Goal: Task Accomplishment & Management: Use online tool/utility

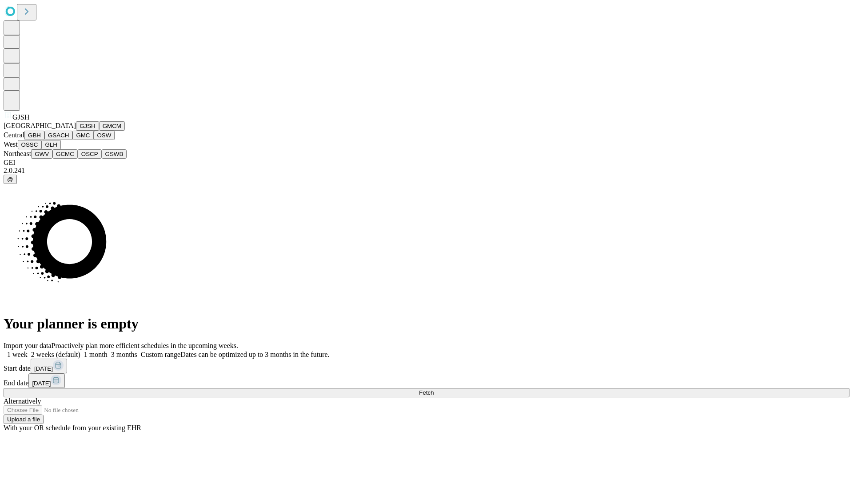
click at [76, 131] on button "GJSH" at bounding box center [87, 125] width 23 height 9
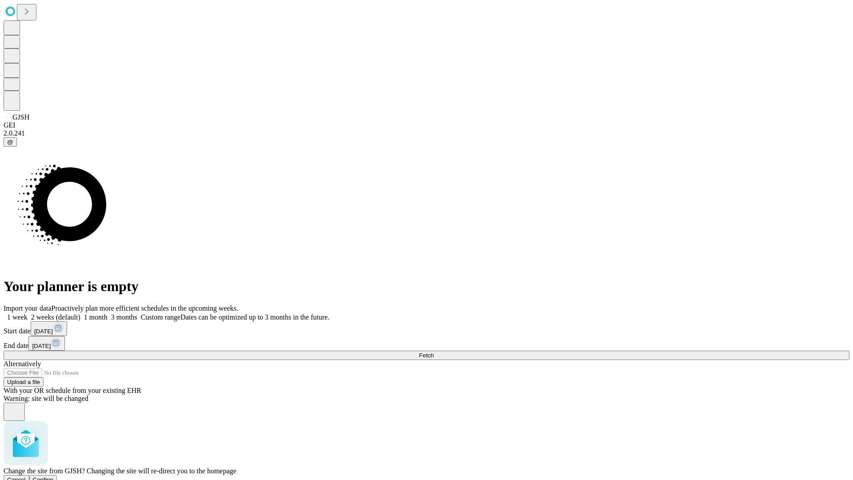
click at [54, 476] on span "Confirm" at bounding box center [43, 479] width 21 height 7
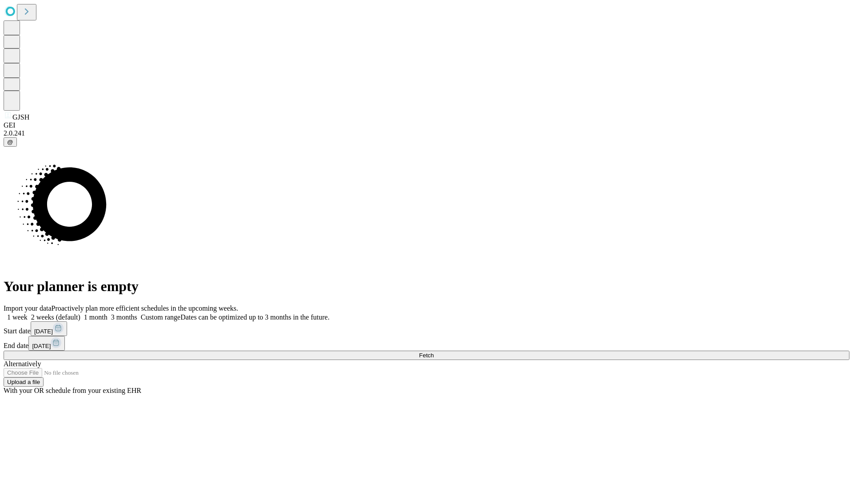
click at [80, 313] on label "2 weeks (default)" at bounding box center [54, 317] width 53 height 8
click at [433, 352] on span "Fetch" at bounding box center [426, 355] width 15 height 7
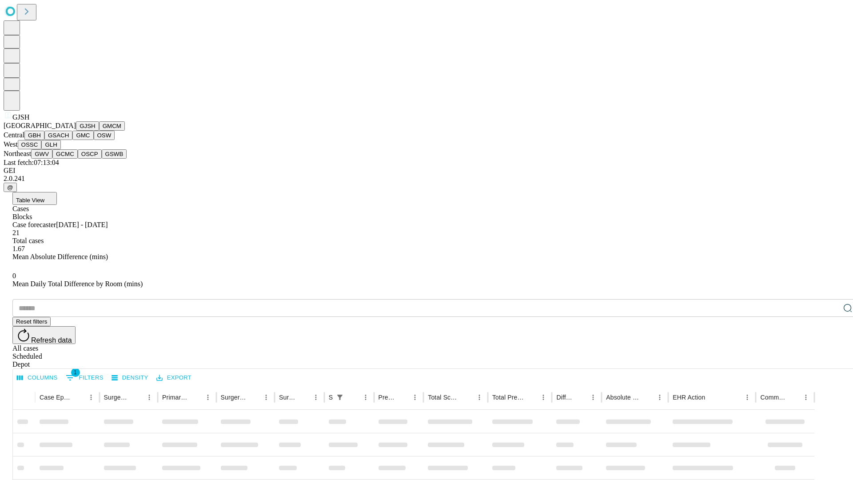
click at [99, 131] on button "GMCM" at bounding box center [112, 125] width 26 height 9
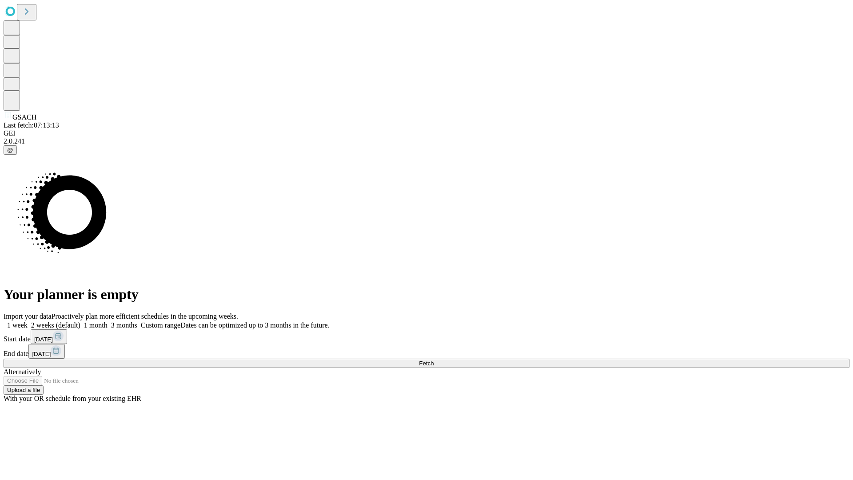
click at [80, 321] on label "2 weeks (default)" at bounding box center [54, 325] width 53 height 8
click at [433, 360] on span "Fetch" at bounding box center [426, 363] width 15 height 7
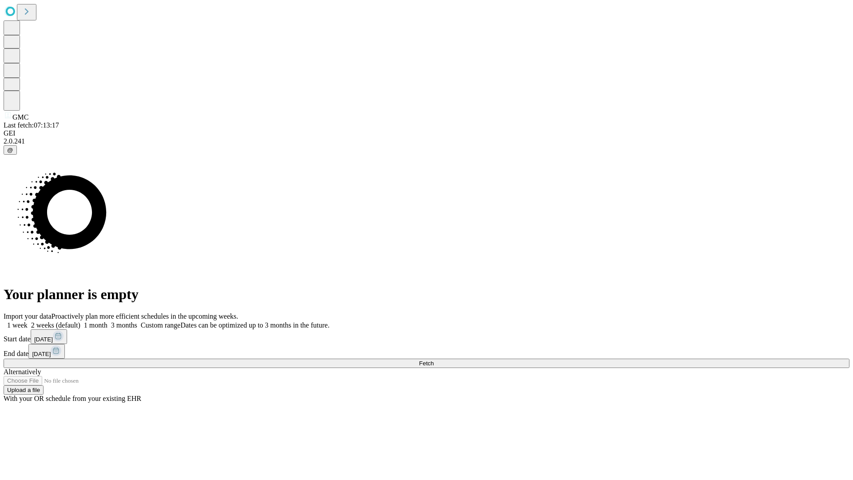
click at [80, 321] on label "2 weeks (default)" at bounding box center [54, 325] width 53 height 8
click at [433, 360] on span "Fetch" at bounding box center [426, 363] width 15 height 7
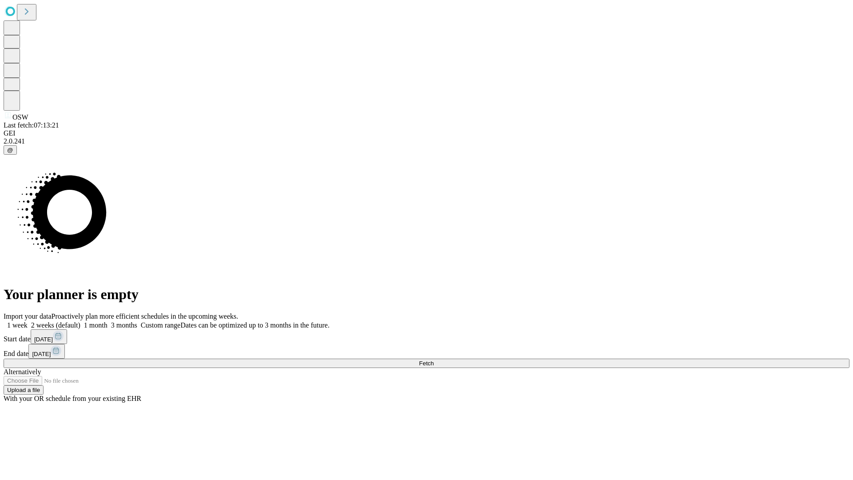
click at [80, 321] on label "2 weeks (default)" at bounding box center [54, 325] width 53 height 8
click at [433, 360] on span "Fetch" at bounding box center [426, 363] width 15 height 7
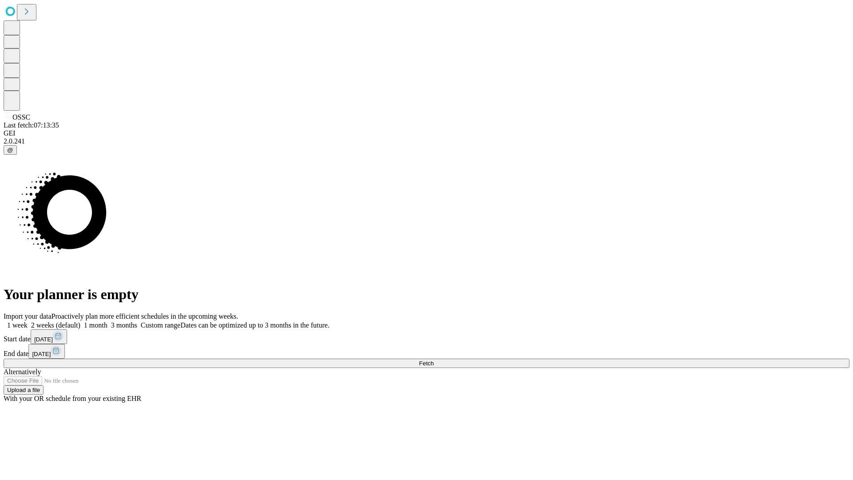
click at [80, 321] on label "2 weeks (default)" at bounding box center [54, 325] width 53 height 8
click at [433, 360] on span "Fetch" at bounding box center [426, 363] width 15 height 7
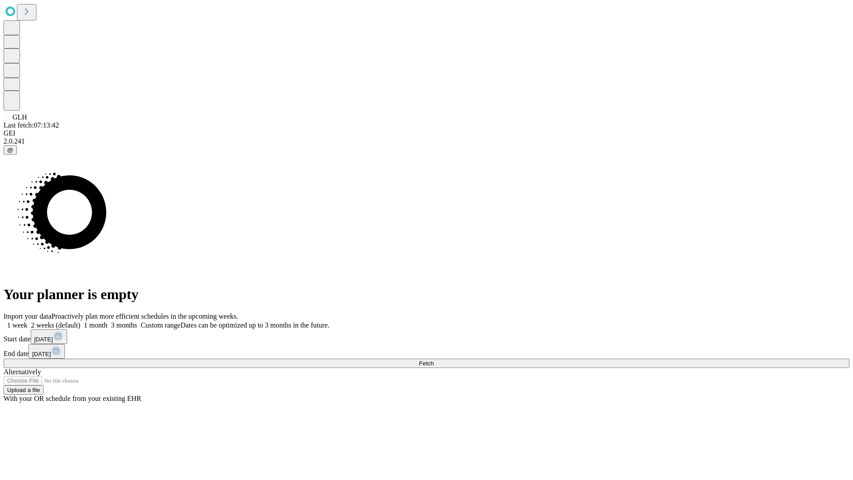
click at [80, 321] on label "2 weeks (default)" at bounding box center [54, 325] width 53 height 8
click at [433, 360] on span "Fetch" at bounding box center [426, 363] width 15 height 7
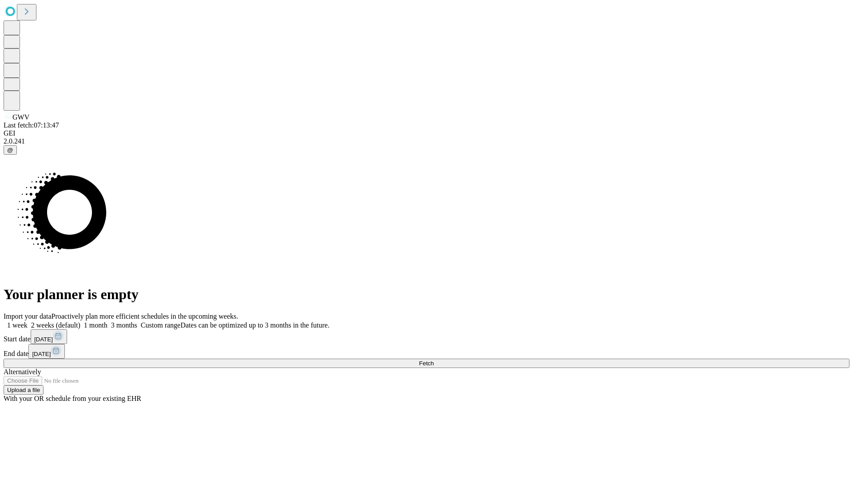
click at [80, 321] on label "2 weeks (default)" at bounding box center [54, 325] width 53 height 8
click at [433, 360] on span "Fetch" at bounding box center [426, 363] width 15 height 7
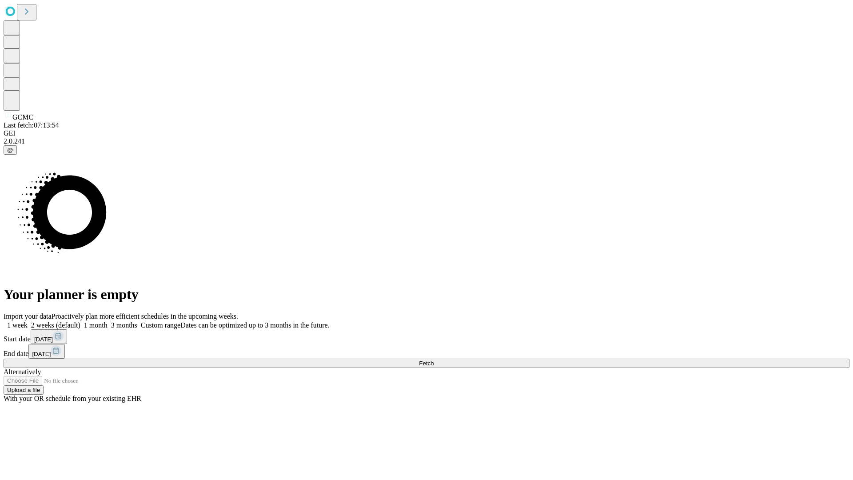
click at [80, 321] on label "2 weeks (default)" at bounding box center [54, 325] width 53 height 8
click at [433, 360] on span "Fetch" at bounding box center [426, 363] width 15 height 7
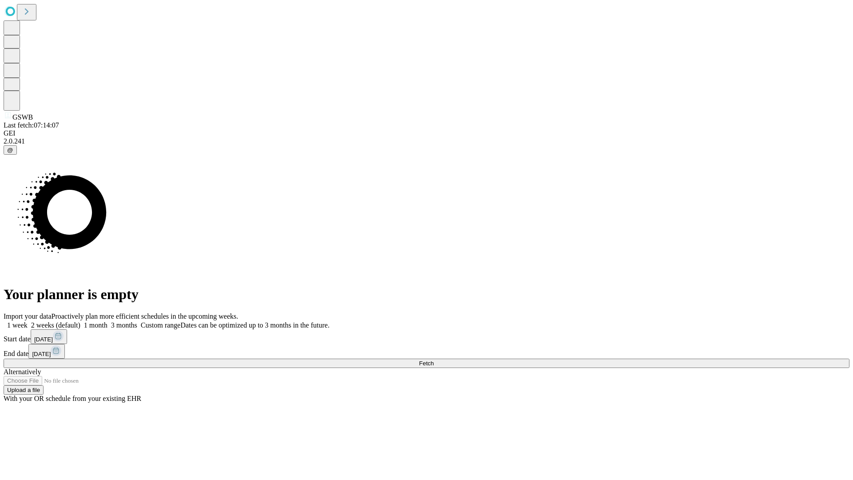
click at [80, 321] on label "2 weeks (default)" at bounding box center [54, 325] width 53 height 8
click at [433, 360] on span "Fetch" at bounding box center [426, 363] width 15 height 7
